Goal: Transaction & Acquisition: Obtain resource

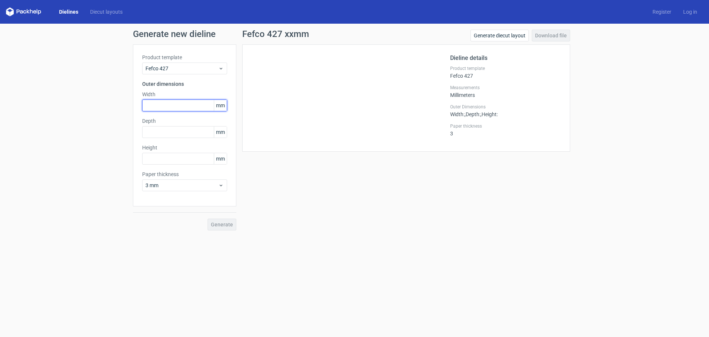
click at [161, 104] on input "text" at bounding box center [184, 105] width 85 height 12
type input "100"
click at [157, 133] on input "text" at bounding box center [184, 132] width 85 height 12
type input "100"
click at [160, 153] on input "text" at bounding box center [184, 159] width 85 height 12
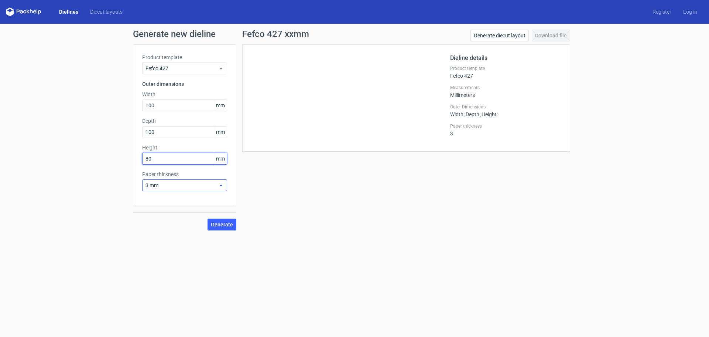
type input "80"
click at [211, 183] on span "3 mm" at bounding box center [182, 184] width 73 height 7
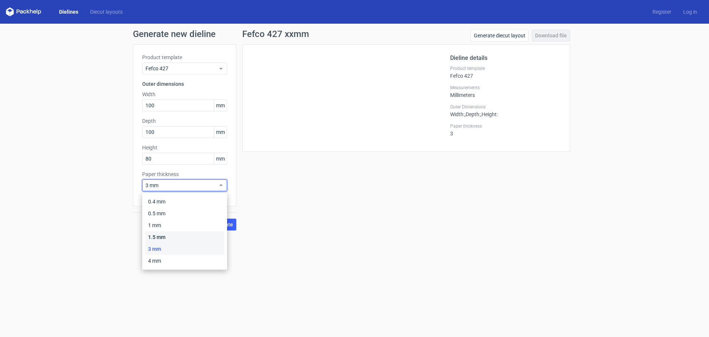
click at [161, 236] on div "1.5 mm" at bounding box center [184, 237] width 79 height 12
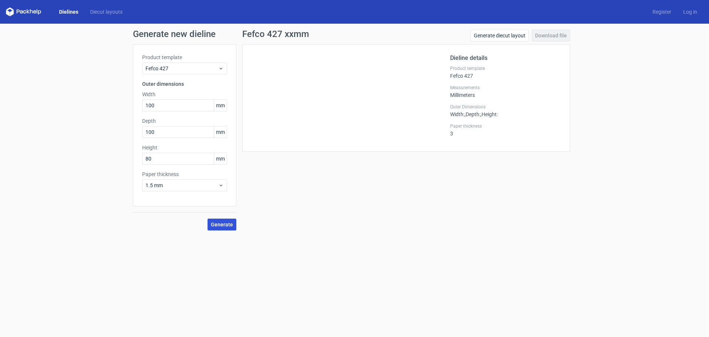
click at [218, 224] on span "Generate" at bounding box center [222, 224] width 22 height 5
click at [550, 35] on link "Download file" at bounding box center [551, 36] width 38 height 12
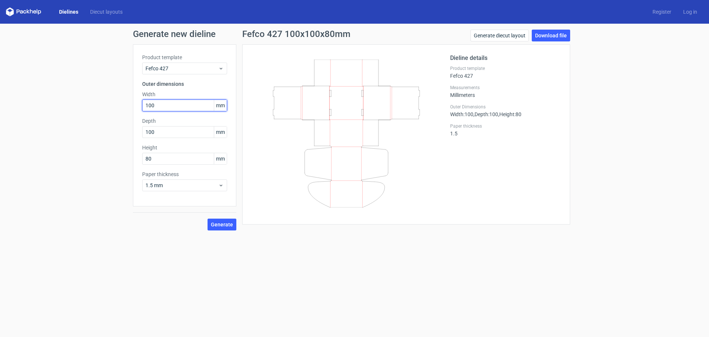
drag, startPoint x: 156, startPoint y: 105, endPoint x: 123, endPoint y: 105, distance: 33.6
click at [124, 105] on div "Generate new dieline Product template Fefco 427 Outer dimensions Width 100 mm D…" at bounding box center [354, 130] width 709 height 212
type input "220"
drag, startPoint x: 151, startPoint y: 132, endPoint x: 127, endPoint y: 127, distance: 24.7
click at [127, 127] on div "Generate new dieline Product template Fefco 427 Outer dimensions Width 220 mm D…" at bounding box center [354, 130] width 709 height 212
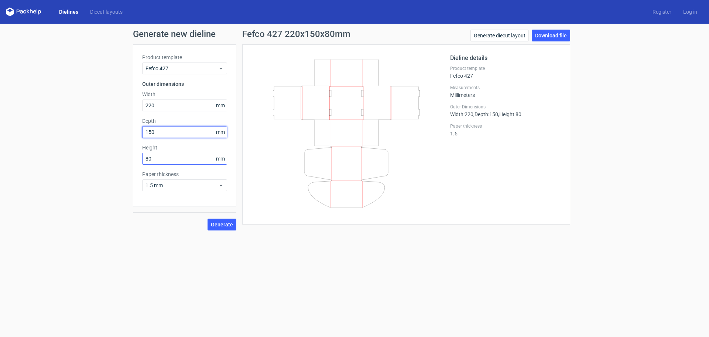
type input "150"
drag, startPoint x: 157, startPoint y: 156, endPoint x: 123, endPoint y: 155, distance: 34.4
click at [123, 155] on div "Generate new dieline Product template Fefco 427 Outer dimensions Width 220 mm D…" at bounding box center [354, 130] width 709 height 212
type input "40"
click at [225, 224] on span "Generate" at bounding box center [222, 224] width 22 height 5
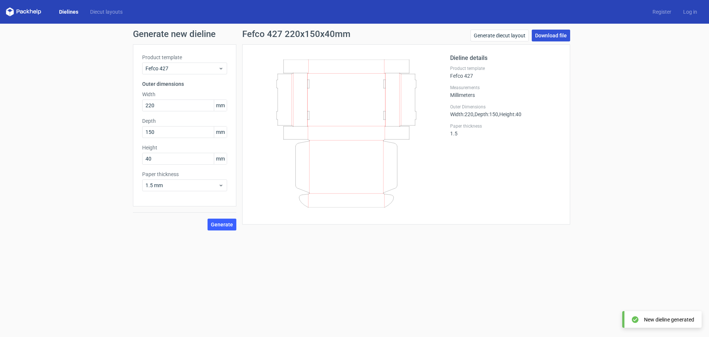
click at [553, 34] on link "Download file" at bounding box center [551, 36] width 38 height 12
